Goal: Check status: Check status

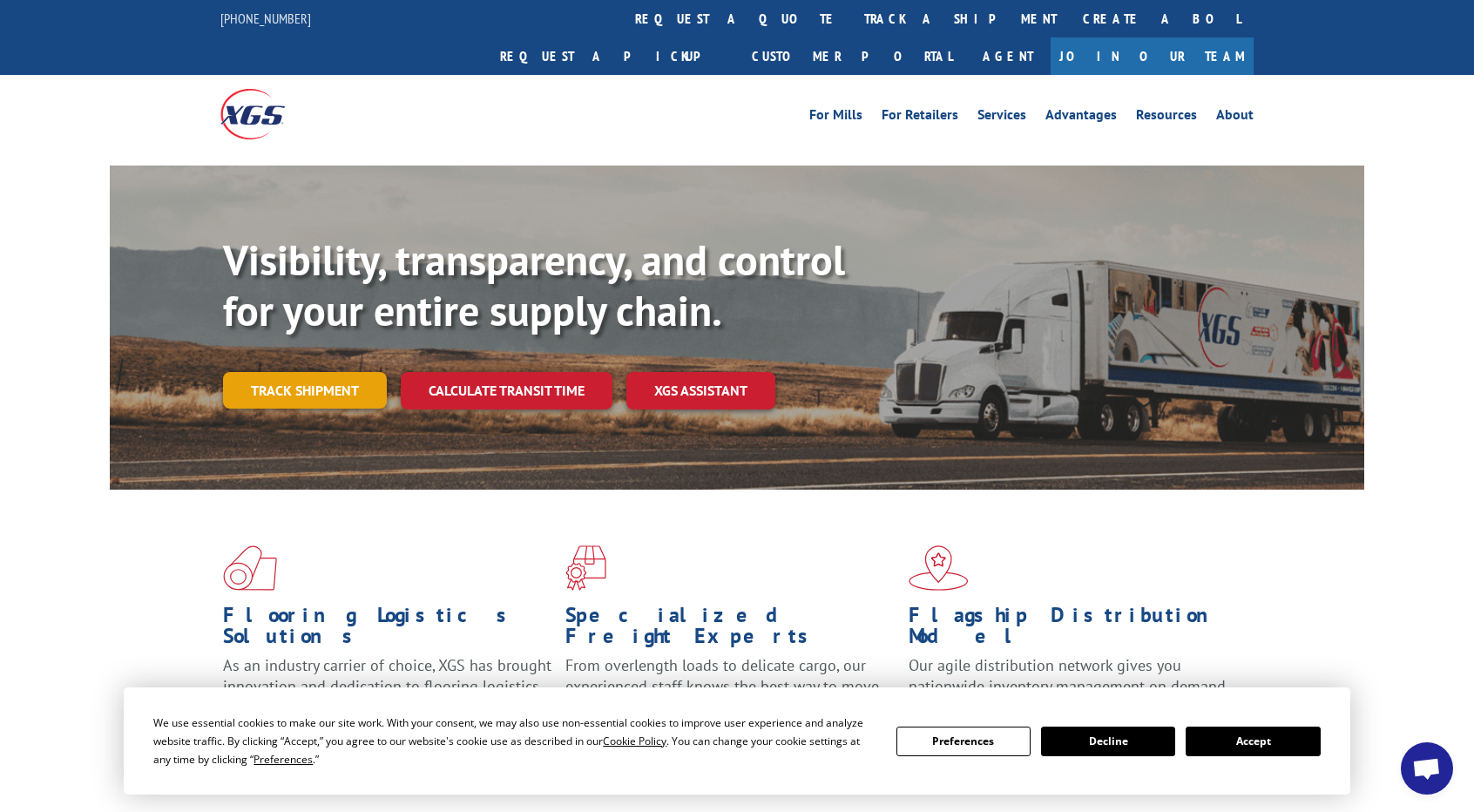
click at [338, 372] on link "Track shipment" at bounding box center [305, 390] width 164 height 36
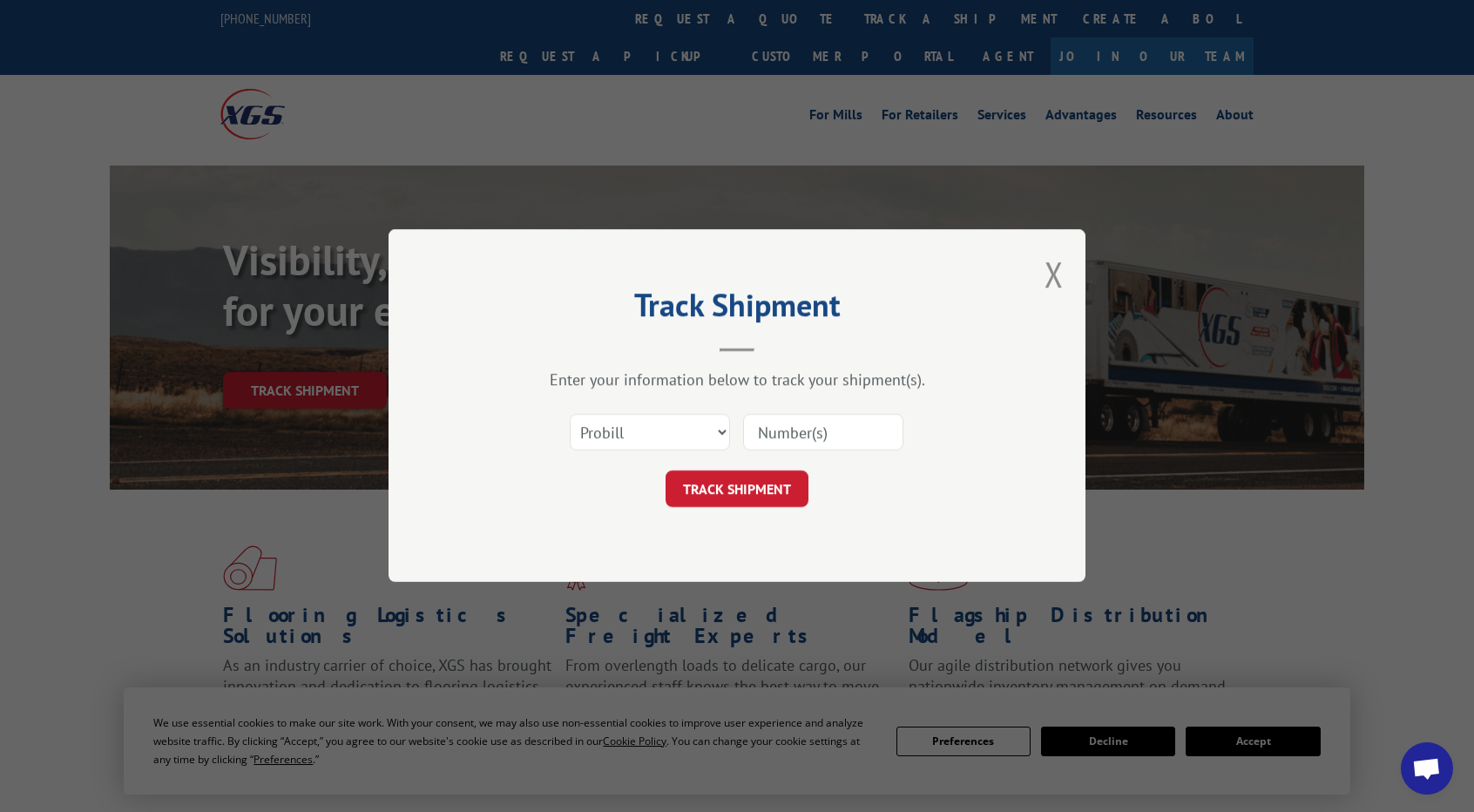
click at [830, 440] on input at bounding box center [823, 433] width 160 height 36
paste input "Xpress Global Systems"
type input "Xpress Global Systems"
paste input "17501858"
type input "17501858"
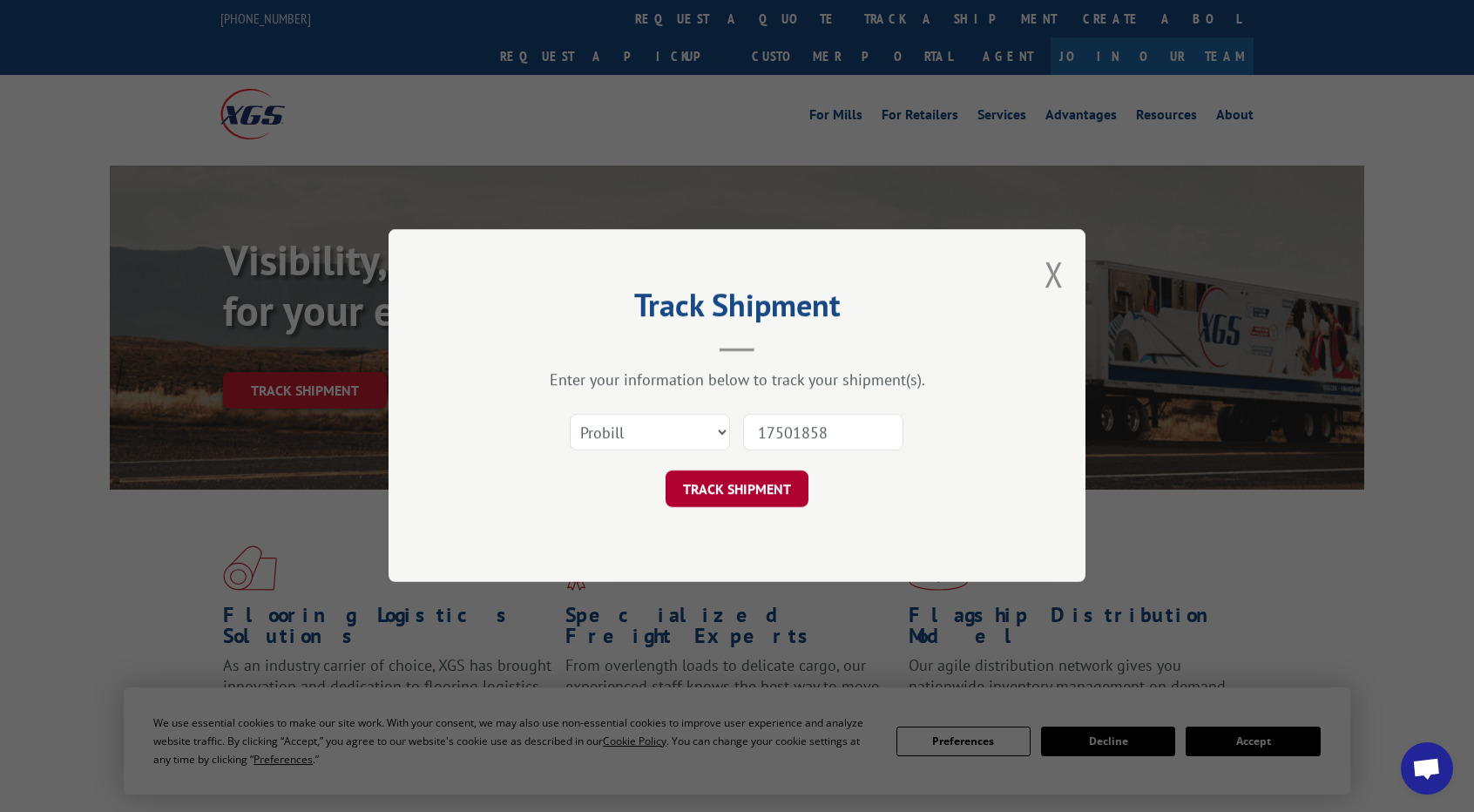
click at [747, 482] on button "TRACK SHIPMENT" at bounding box center [737, 489] width 143 height 36
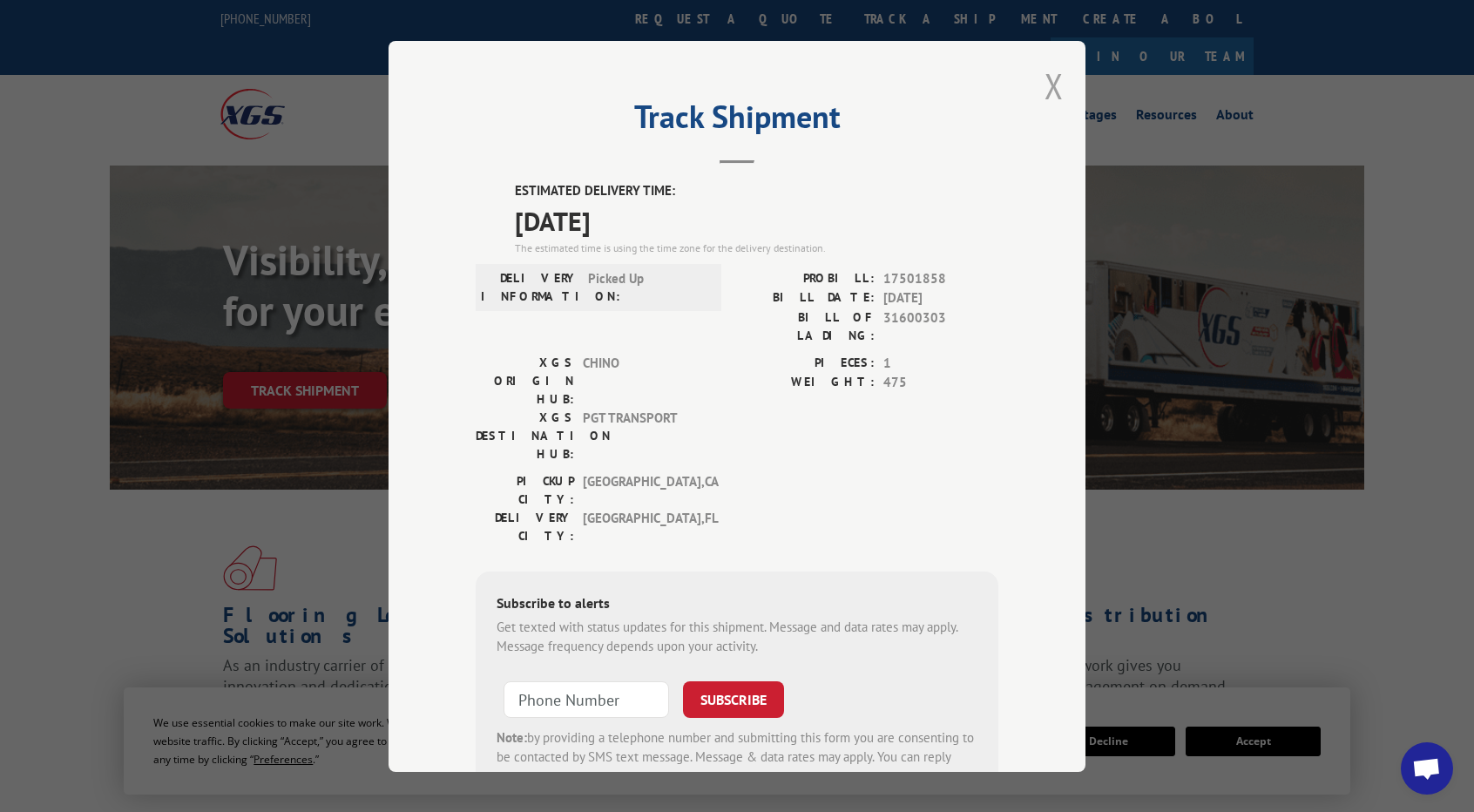
click at [1045, 87] on button "Close modal" at bounding box center [1054, 86] width 19 height 46
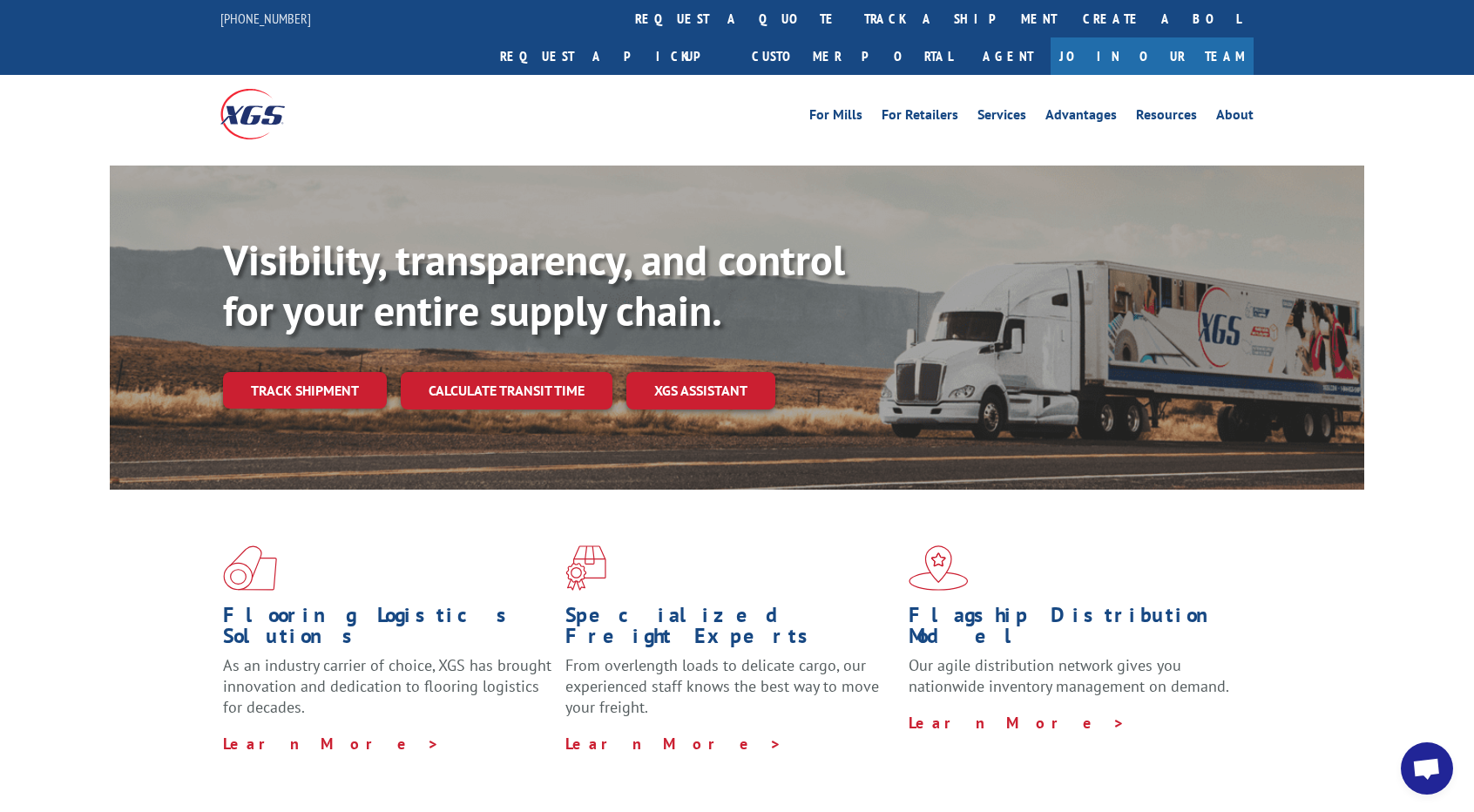
click at [1399, 509] on div "Flooring Logistics Solutions As an industry carrier of choice, XGS has brought …" at bounding box center [737, 664] width 1474 height 350
click at [350, 370] on div "Visibility, transparency, and control for your entire supply chain. Track shipm…" at bounding box center [794, 356] width 1141 height 243
click at [346, 372] on link "Track shipment" at bounding box center [305, 390] width 164 height 36
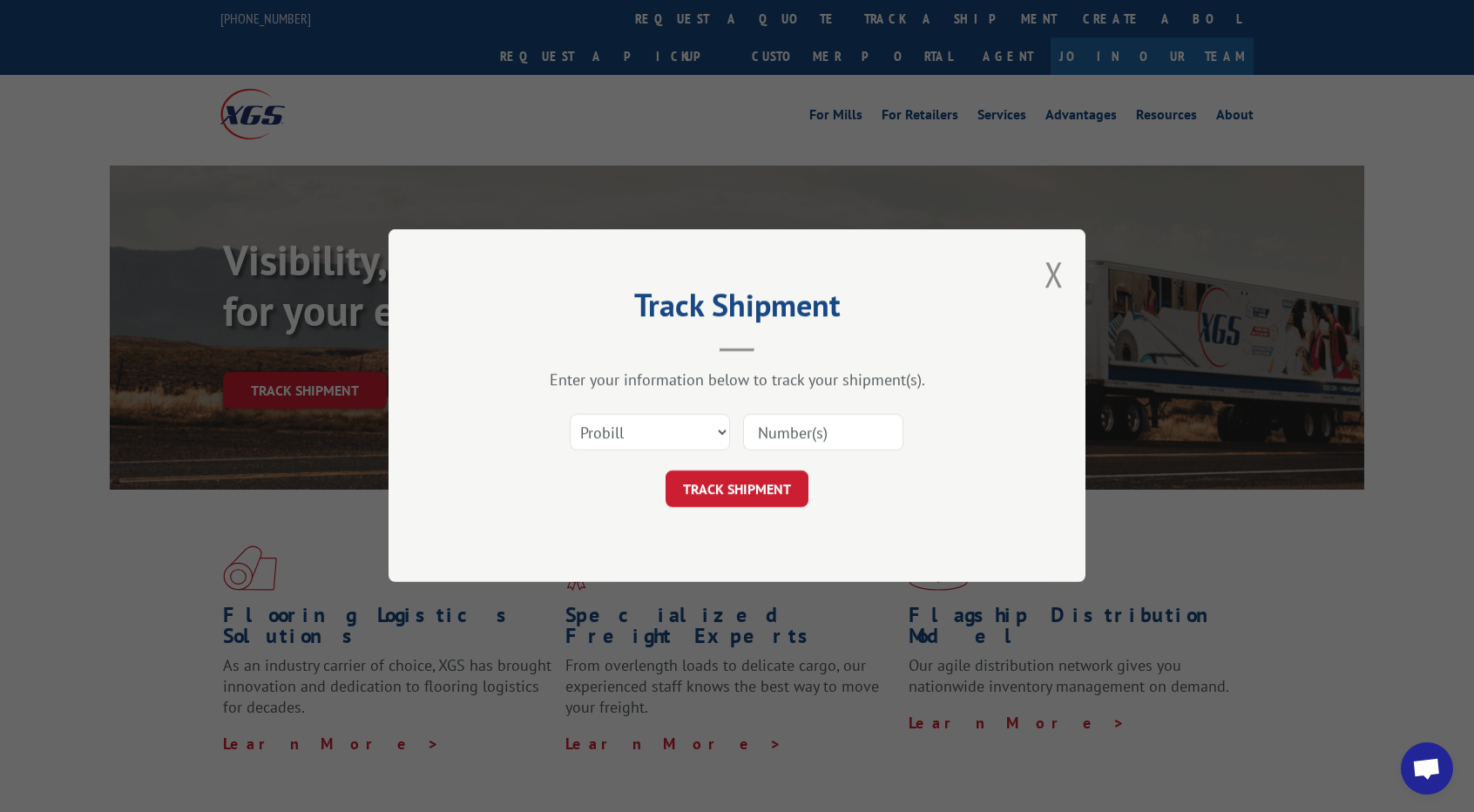
click at [786, 435] on input at bounding box center [823, 433] width 160 height 36
paste input "17501858"
type input "17501858"
click at [713, 497] on button "TRACK SHIPMENT" at bounding box center [737, 489] width 143 height 36
